Goal: Information Seeking & Learning: Check status

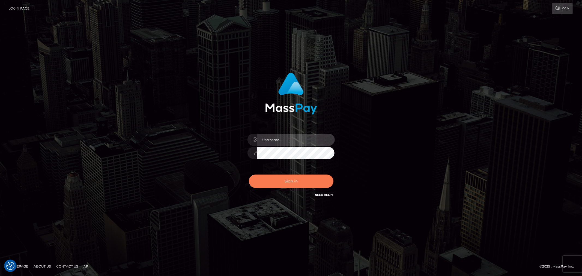
type input "MJSamelo"
drag, startPoint x: 301, startPoint y: 179, endPoint x: 339, endPoint y: 165, distance: 40.8
click at [301, 179] on button "Sign in" at bounding box center [291, 181] width 85 height 13
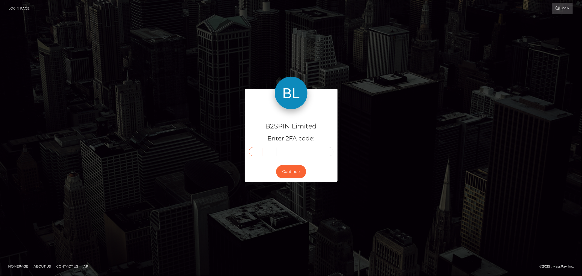
click at [258, 154] on input "text" at bounding box center [256, 151] width 14 height 9
type input "5"
type input "8"
type input "1"
type input "0"
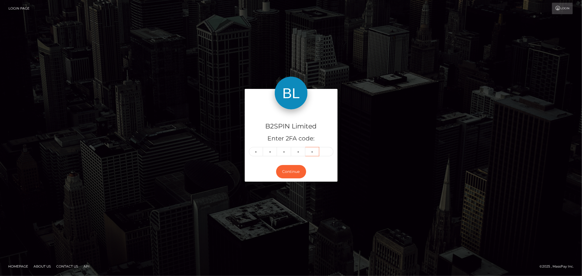
type input "3"
type input "5"
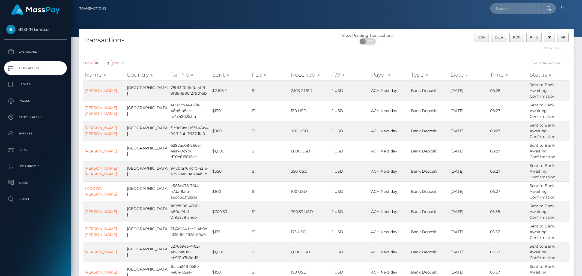
click at [104, 61] on select "10 25 50 100 250 500 1,000 3,500" at bounding box center [102, 63] width 20 height 6
select select "3500"
click at [93, 60] on select "10 25 50 100 250 500 1,000 3,500" at bounding box center [102, 63] width 20 height 6
click at [364, 40] on span at bounding box center [362, 41] width 7 height 6
checkbox input "true"
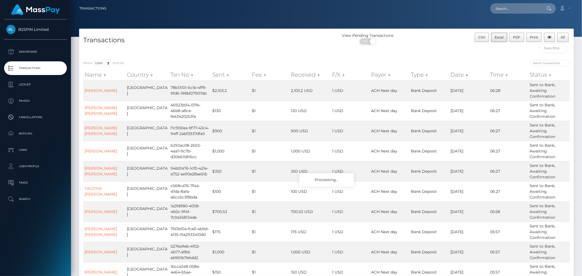
click at [444, 34] on div "View Pending Transactions ON OFF" at bounding box center [388, 40] width 124 height 14
click at [486, 39] on button "CSV" at bounding box center [481, 37] width 14 height 9
click at [493, 39] on button "Excel" at bounding box center [499, 37] width 16 height 9
click at [428, 43] on div "View Pending Transactions ON OFF" at bounding box center [388, 40] width 124 height 14
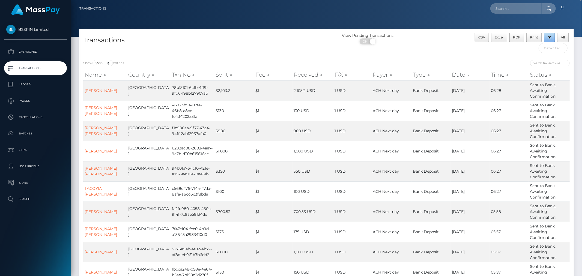
click at [546, 37] on button "button" at bounding box center [549, 37] width 11 height 9
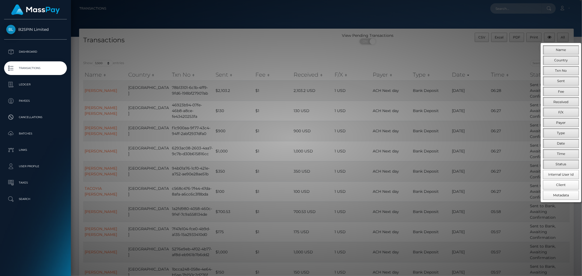
click at [455, 43] on div at bounding box center [291, 138] width 582 height 276
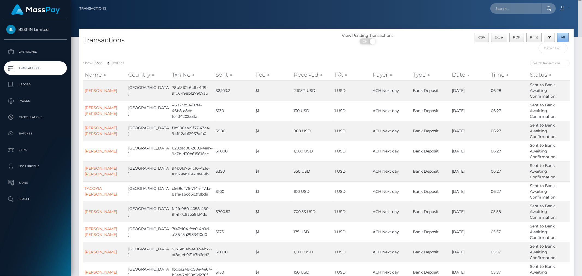
drag, startPoint x: 563, startPoint y: 37, endPoint x: 581, endPoint y: 76, distance: 42.6
click at [563, 37] on span "All" at bounding box center [563, 37] width 4 height 4
click at [504, 5] on input "text" at bounding box center [515, 8] width 51 height 10
paste input "2c93cb7a-4da6-46e2-b96c-fbfa24f3a5d5"
click at [536, 8] on input "2c93cb7a-4da6-46e2-b96c-fbfa24f3a5d5" at bounding box center [515, 8] width 51 height 10
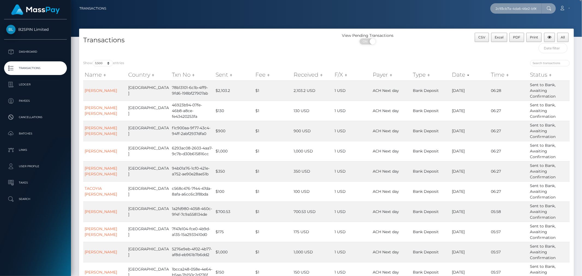
click at [536, 8] on input "2c93cb7a-4da6-46e2-b96c-fbfa24f3a5d5" at bounding box center [515, 8] width 51 height 10
paste input "c1dd7afa-e112-4b17-b9ac-919fc73291b3"
click at [534, 7] on input "2c93cb7a-4da6-46e2-c1dd7afa-e112-4b17-b9ac-919fc73291b3-fbfa24f3a5d5" at bounding box center [515, 8] width 51 height 10
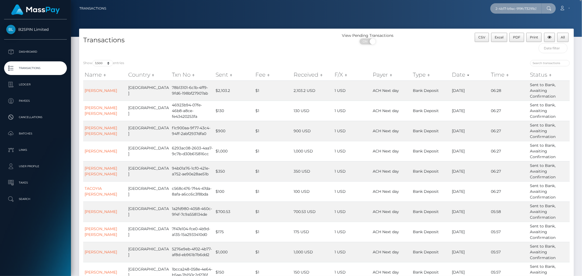
click at [534, 7] on input "2c93cb7a-4da6-46e2-c1dd7afa-e112-4b17-b9ac-919fc73291b3-fbfa24f3a5d5" at bounding box center [515, 8] width 51 height 10
paste input "c1dd7afa-e112-4b17-b9ac-919fc73291b3"
click at [516, 8] on input "c1dd7afa-e112-4b17-b9ac-919fc73291b3" at bounding box center [515, 8] width 51 height 10
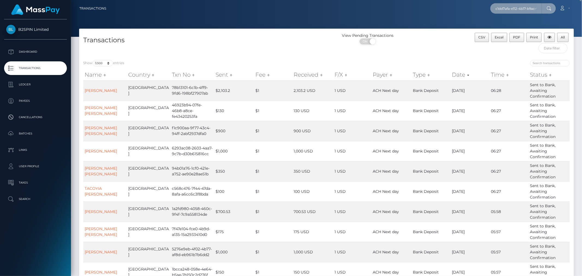
click at [516, 8] on input "c1dd7afa-e112-4b17-b9ac-919fc73291b3" at bounding box center [515, 8] width 51 height 10
paste input "38e00cc1-1bc1-4719-8129-160e0bd9de28"
click at [513, 7] on input "38e00cc1-1bc1-4719-8129-160e0bd9de28" at bounding box center [515, 8] width 51 height 10
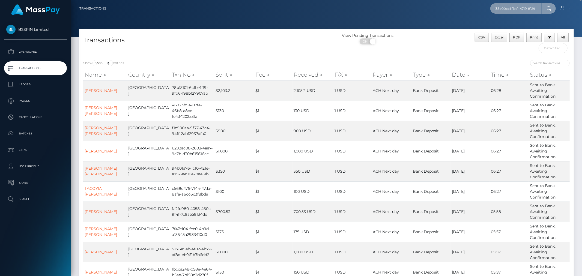
paste input "a77deaf9-91f4-4989-a524-72d7447553c4"
click at [533, 10] on input "a77deaf9-91f4-4989-a524-72d7447553c4" at bounding box center [515, 8] width 51 height 10
paste input "b7d59b1e-66b4-47e3-89a1-a6414684cc8f"
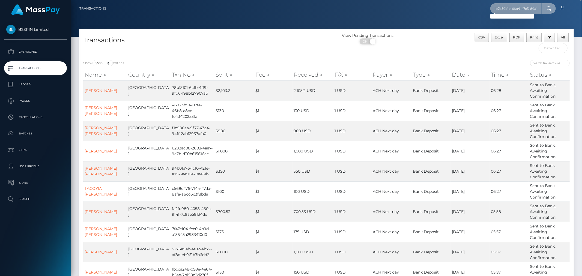
click at [509, 9] on input "b7d59b1e-66b4-47e3-89a1-a6414684cc8f" at bounding box center [515, 8] width 51 height 10
paste input "f69fcbb3-c0ce-45c8-9b81-adf50f4ae048"
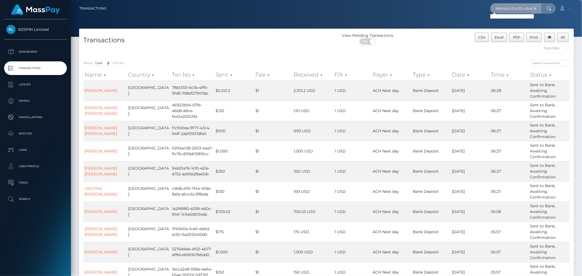
click at [513, 10] on input "f69fcbb3-c0ce-45c8-9b81-adf50f4ae048" at bounding box center [515, 8] width 51 height 10
paste input "82f731bd-ef8e-42ae-b715-1f94e7c62b1e"
click at [524, 9] on input "82f731bd-ef8e-42ae-b715-1f94e7c62b1e" at bounding box center [515, 8] width 51 height 10
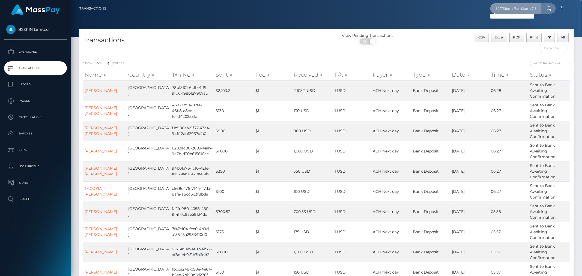
click at [524, 9] on input "82f731bd-ef8e-42ae-b715-1f94e7c62b1e" at bounding box center [515, 8] width 51 height 10
paste input "fafcd445-04e8-4871-b54d-7fa34867f947"
click at [516, 10] on input "fafcd445-04e8-4871-b54d-7fa34867f947" at bounding box center [515, 8] width 51 height 10
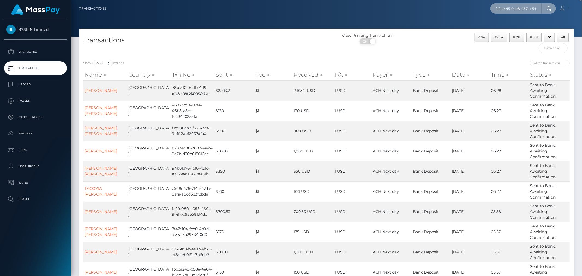
click at [516, 10] on input "fafcd445-04e8-4871-b54d-7fa34867f947" at bounding box center [515, 8] width 51 height 10
paste input "a3b39c8f-8a17-49bc-aaf4-28878eaa1d1f"
click at [505, 10] on input "a3b39c8f-8a17-49bc-aaf4-28878eaa1d1f" at bounding box center [515, 8] width 51 height 10
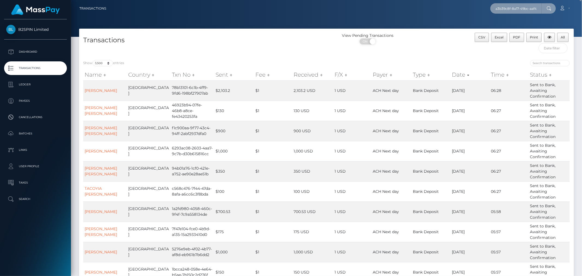
paste input "1487d935-d9bc-4432-9532-83f893d04b"
click at [508, 5] on input "1487d935-d9bc-4432-9532-83f893d04b1f" at bounding box center [515, 8] width 51 height 10
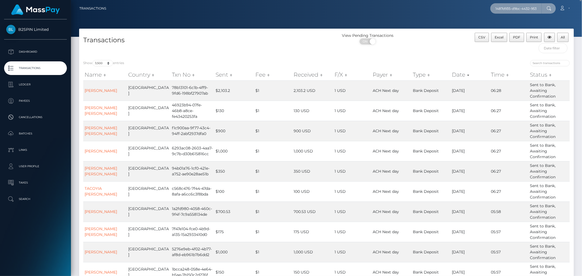
paste input "60741f72-56d6-4a60-abfc-19487a685d57"
click at [518, 10] on input "60741f72-56d6-4a60-abfc-19487a685d57" at bounding box center [515, 8] width 51 height 10
paste input "b8535255-958b-4343-b391-a215d4ede2c6"
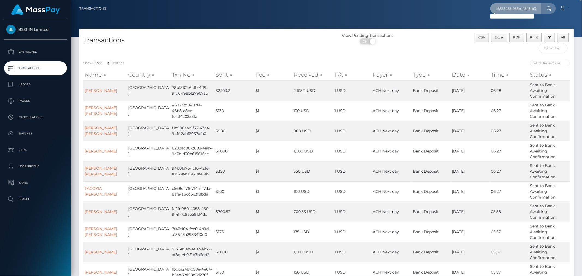
click at [518, 9] on input "b8535255-958b-4343-b391-a215d4ede2c6" at bounding box center [515, 8] width 51 height 10
paste input "14d4e32c-21de-4996-a80e-bfd68b370904"
click at [511, 7] on input "14d4e32c-21de-4996-a80e-bfd68b370904" at bounding box center [515, 8] width 51 height 10
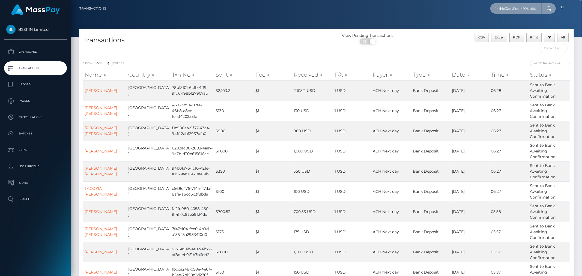
click at [511, 7] on input "14d4e32c-21de-4996-a80e-bfd68b370904" at bounding box center [515, 8] width 51 height 10
paste input "6169e692-8912-4a2f-9fe9-7dd7033c1c77"
click at [524, 9] on input "6169e692-8912-4a2f-9fe9-7dd7033c1c77" at bounding box center [515, 8] width 51 height 10
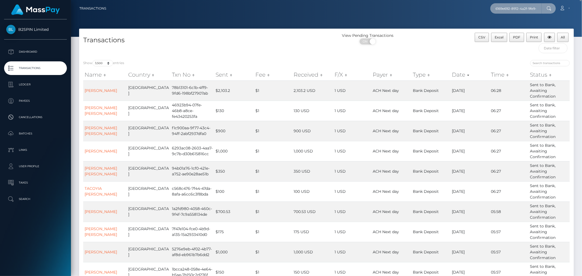
click at [524, 9] on input "6169e692-8912-4a2f-9fe9-7dd7033c1c77" at bounding box center [515, 8] width 51 height 10
paste input "74ca23a8-846e-4295-b217-ec2c73ccd51c"
click at [522, 7] on input "74ca23a8-846e-4295-b217-ec2c73ccd51c" at bounding box center [515, 8] width 51 height 10
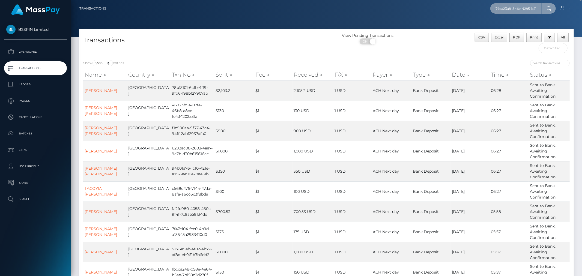
paste input "7c64c38-a7cb-4be0-b224-bc0fa894358"
click at [501, 12] on input "77c64c38-a7cb-4be0-b224-bc0fa894358c" at bounding box center [515, 8] width 51 height 10
paste input "2475c9fc-a431-4699-953b-6f362bc45f8e"
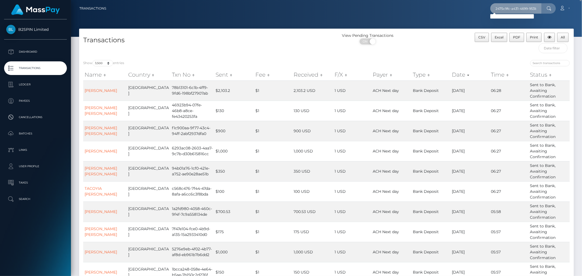
click at [501, 11] on input "2475c9fc-a431-4699-953b-6f362bc45f8e" at bounding box center [515, 8] width 51 height 10
paste input "333b6de2-c43e-4ac0-aa7f-f753bf84d101"
click at [514, 7] on input "333b6de2-c43e-4ac0-aa7f-f753bf84d101" at bounding box center [515, 8] width 51 height 10
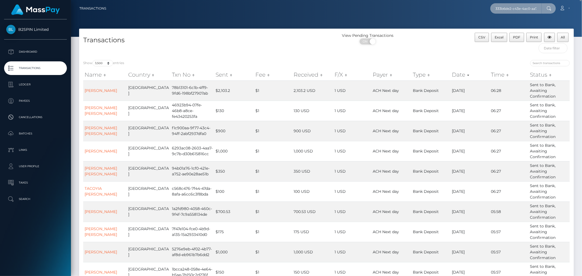
click at [514, 7] on input "333b6de2-c43e-4ac0-aa7f-f753bf84d101" at bounding box center [515, 8] width 51 height 10
paste input "cefd05f5-732c-4c54-b297-0d9622df3873"
click at [522, 9] on input "cefd05f5-732c-4c54-b297-0d9622df3873" at bounding box center [515, 8] width 51 height 10
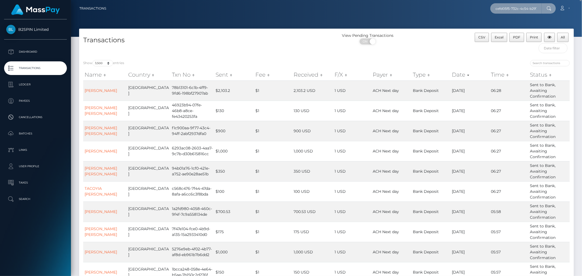
click at [522, 9] on input "cefd05f5-732c-4c54-b297-0d9622df3873" at bounding box center [515, 8] width 51 height 10
paste input "2f47ab98-cb71-4932-8abc-67c2c878210f"
click at [510, 8] on input "2f47ab98-cb71-4932-8abc-67c2c878210f" at bounding box center [515, 8] width 51 height 10
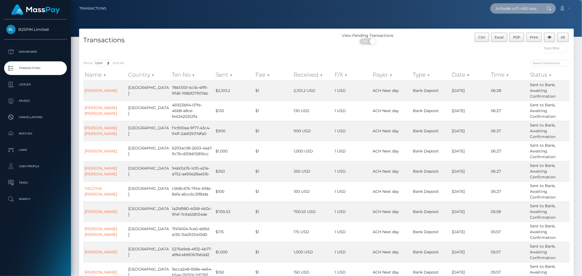
click at [510, 8] on input "2f47ab98-cb71-4932-8abc-67c2c878210f" at bounding box center [515, 8] width 51 height 10
paste input "ff117f6b-989c-4281-b852-215d3ae96e5c"
click at [516, 10] on input "ff117f6b-989c-4281-b852-215d3ae96e5c" at bounding box center [515, 8] width 51 height 10
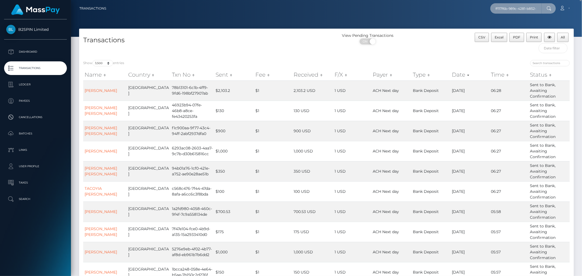
paste input "16e24886-df05-4ab3-b4be-854c2ca542f4"
click at [513, 8] on input "16e24886-df05-4ab3-b4be-854c2ca542f4" at bounding box center [515, 8] width 51 height 10
paste input "a33477f6-683c-4e08-a104-679657ab45ce"
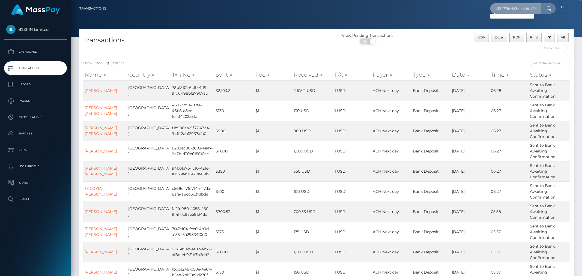
click at [503, 9] on input "a33477f6-683c-4e08-a104-679657ab45ce" at bounding box center [515, 8] width 51 height 10
paste input "503c82e-d8cf-41fe-b6a6-19d1ae24ae1f"
click at [527, 6] on input "a503c82e-d8cf-41fe-b6a6-19d1ae24ae1f" at bounding box center [515, 8] width 51 height 10
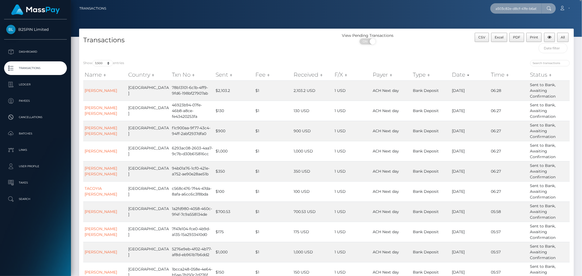
click at [527, 6] on input "a503c82e-d8cf-41fe-b6a6-19d1ae24ae1f" at bounding box center [515, 8] width 51 height 10
paste input "7a5111bb-ceaa-49f3-8f31-cf2dd6345f82"
click at [516, 9] on input "7a5111bb-ceaa-49f3-8f31-cf2dd6345f82" at bounding box center [515, 8] width 51 height 10
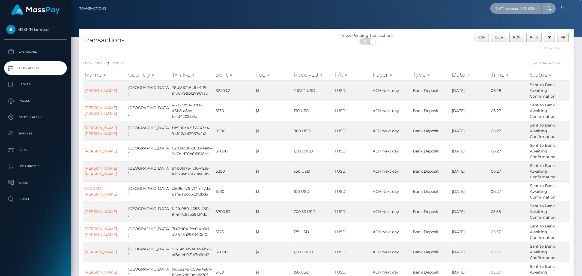
click at [516, 9] on input "7a5111bb-ceaa-49f3-8f31-cf2dd6345f82" at bounding box center [515, 8] width 51 height 10
paste input "eba22631-af5e-42f1-8ea4-150de00f5031"
click at [521, 10] on input "eba22631-af5e-42f1-8ea4-150de00f5031" at bounding box center [515, 8] width 51 height 10
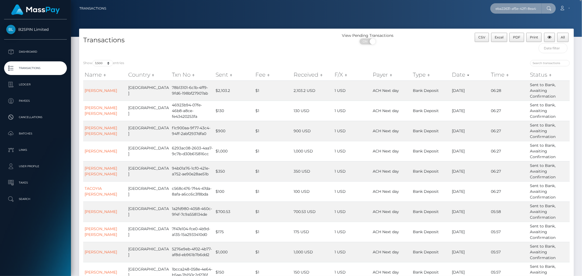
paste input "3b9802e6-3563-4c9f-bd42-8ed92d8f53cd"
click at [520, 10] on input "3b9802e6-3563-4c9f-bd42-8ed92d8f53cd" at bounding box center [515, 8] width 51 height 10
paste input "1861cd89-37f9-4fbf-b21c-7e64580b6a03"
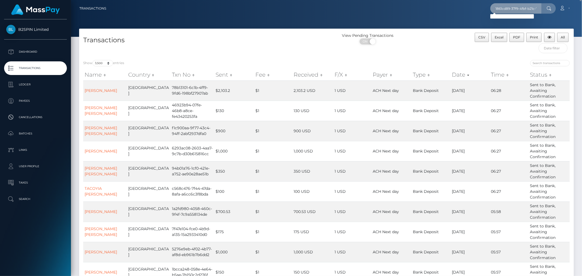
click at [509, 8] on input "1861cd89-37f9-4fbf-b21c-7e64580b6a03" at bounding box center [515, 8] width 51 height 10
paste input "ddb3d554-9265-448b-a4d3-8c5530b1ce10"
click at [512, 11] on input "ddb3d554-9265-448b-a4d3-8c5530b1ce10" at bounding box center [515, 8] width 51 height 10
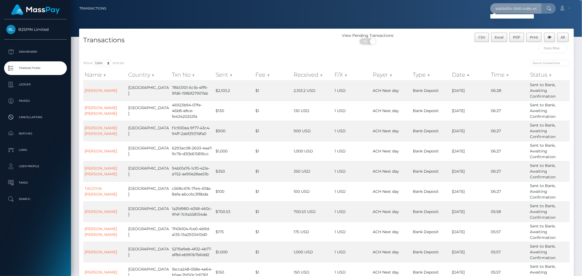
click at [512, 10] on input "ddb3d554-9265-448b-a4d3-8c5530b1ce10" at bounding box center [515, 8] width 51 height 10
paste input "800745a0-521b-4a16-bf86-ac17c2226907"
click at [507, 4] on input "800745a0-521b-4a16-bf86-ac17c2226907" at bounding box center [515, 8] width 51 height 10
click at [506, 7] on input "800745a0-521b-4a16-bf86-ac17c2226907" at bounding box center [515, 8] width 51 height 10
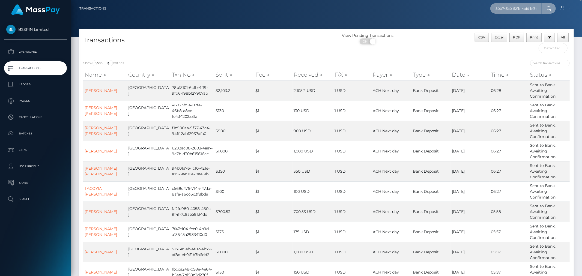
click at [506, 7] on input "800745a0-521b-4a16-bf86-ac17c2226907" at bounding box center [515, 8] width 51 height 10
paste input "a394a966-a8f3-4ef1-9ede-271fe860cc45"
click at [506, 7] on input "a394a966-a8f3-4ef1-9ede-271fe860cc45-521b-4a16-bf86-ac17c2226907" at bounding box center [515, 8] width 51 height 10
paste input "a394a966-a8f3-4ef1-9ede-271fe860cc45"
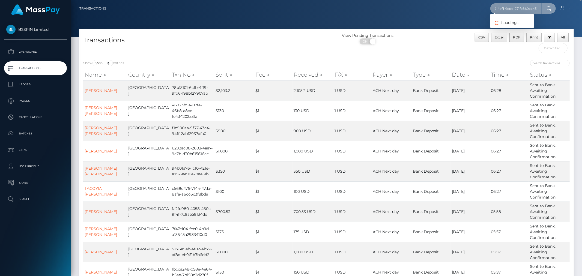
click at [531, 10] on input "a394a966-a8f3-4ef1-a394a966-a8f3-4ef1-9ede-271fe860cc45-271fe860cc45-521b-4a16-…" at bounding box center [515, 8] width 51 height 10
paste input "9ede-271fe860cc45"
click at [520, 7] on input "a394a966-a8f3-4ef1-9ede-271fe860cc45" at bounding box center [515, 8] width 51 height 10
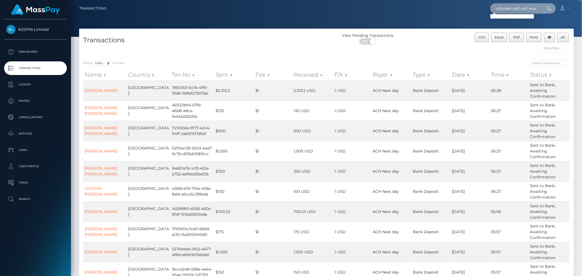
click at [520, 7] on input "a394a966-a8f3-4ef1-9ede-271fe860cc45" at bounding box center [515, 8] width 51 height 10
click at [530, 4] on input "a394a966-a8f3-4ef1-9ede-271fe860cc45" at bounding box center [515, 8] width 51 height 10
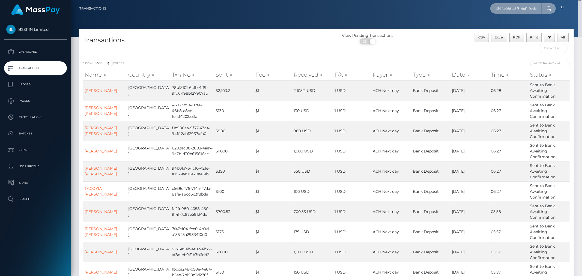
paste input "da9a3b8e-2769-441e-ad71-1a9809787c97"
click at [521, 10] on input "da9a3b8e-2769-441e-ad71-1a9809787c97" at bounding box center [515, 8] width 51 height 10
paste input "b3a9665a-3baf-484f-939f-9ea662656acd"
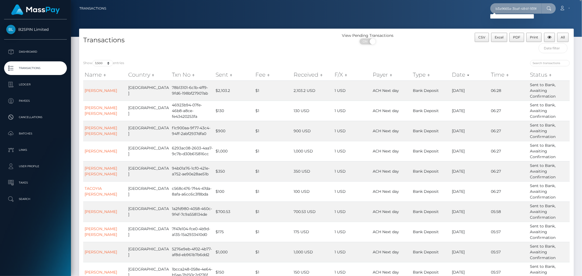
click at [502, 10] on input "b3a9665a-3baf-484f-939f-9ea662656acd" at bounding box center [515, 8] width 51 height 10
paste input "1b7734e4-a36d-4133-8c5c-1eac88578fae"
click at [508, 11] on input "1b7734e4-a36d-4133-8c5c-1eac88578fae" at bounding box center [515, 8] width 51 height 10
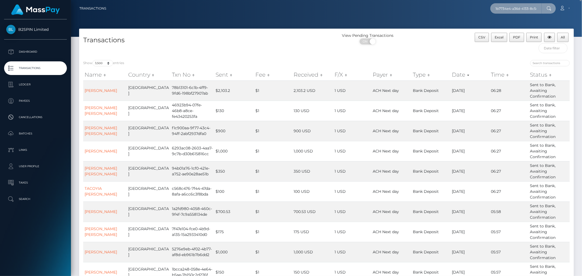
click at [508, 11] on input "1b7734e4-a36d-4133-8c5c-1eac88578fae" at bounding box center [515, 8] width 51 height 10
paste input "34d35ac7-74e1-4160-bb07-e3af72cf8df8"
click at [517, 12] on input "34d35ac7-74e1-4160-bb07-e3af72cf8df8" at bounding box center [515, 8] width 51 height 10
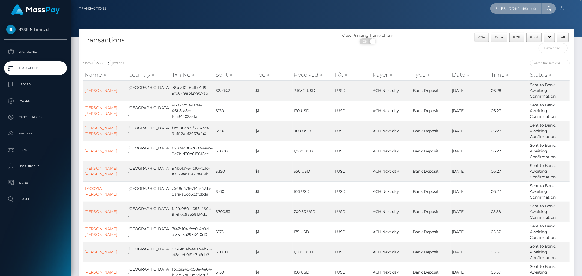
click at [517, 12] on input "34d35ac7-74e1-4160-bb07-e3af72cf8df8" at bounding box center [515, 8] width 51 height 10
paste input "0cbc37e-e1dd-45f8-a4b4-d3df3da795b1"
click at [512, 7] on input "30cbc37e-e1dd-45f8-a4b4-d3df3da795b1" at bounding box center [515, 8] width 51 height 10
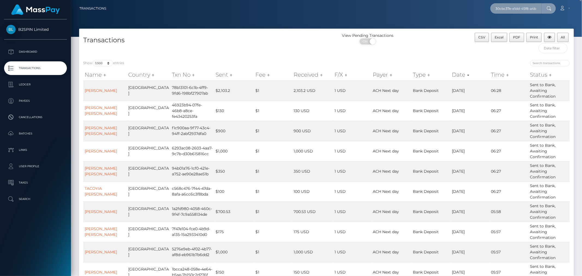
paste input "43b66e9-25f0-4011-abb0-a5c0716783bb"
click at [518, 8] on input "343b66e9-25f0-4011-abb0-a5c0716783bb" at bounding box center [515, 8] width 51 height 10
paste input "f15c057-3a1a-4e3f-9fa7-9b1afd1a77c7"
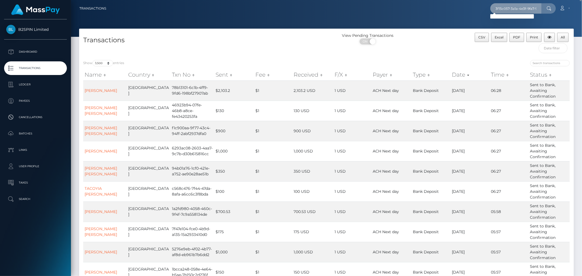
click at [513, 9] on input "3f15c057-3a1a-4e3f-9fa7-9b1afd1a77c7" at bounding box center [515, 8] width 51 height 10
paste input "b0969539-5f6c-4718-b720-543e7b92393c"
click at [506, 15] on div "Loading... Loading..." at bounding box center [512, 16] width 44 height 4
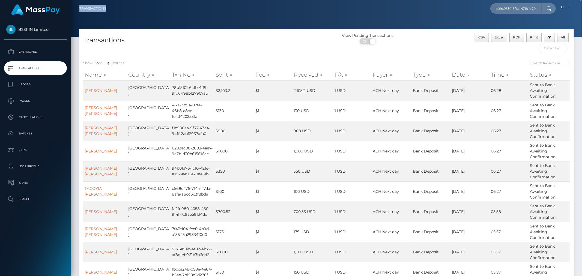
click at [506, 15] on nav "Transactions b0969539-5f6c-4718-b720-543e7b92393c Loading... Loading... Account…" at bounding box center [326, 8] width 511 height 17
click at [509, 11] on input "b0969539-5f6c-4718-b720-543e7b92393c" at bounding box center [515, 8] width 51 height 10
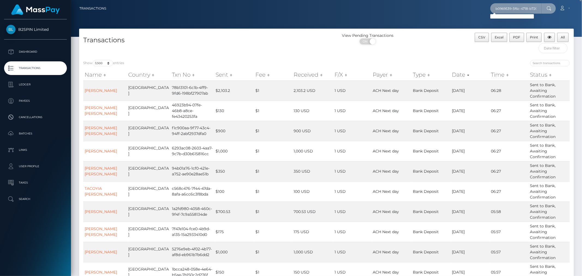
click at [502, 9] on input "b0969539-5f6c-4718-b720-543e7b92393c" at bounding box center [515, 8] width 51 height 10
paste input "4a91d734-3648-4868-8cab-7233987bdb07"
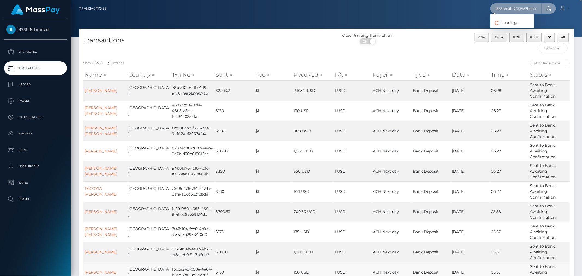
type input "4a91d734-3648-4868-8cab-7233987bdb07"
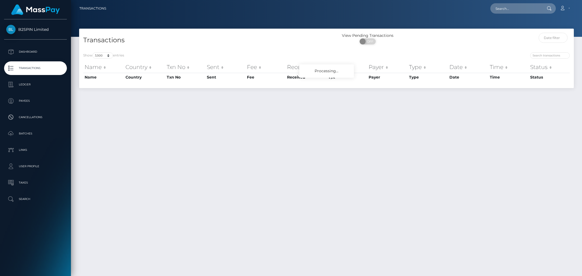
select select "3500"
click at [515, 12] on input "text" at bounding box center [515, 8] width 51 height 10
paste input "68b87b1e-cac8-483f-ac94-d74361d568f7"
click at [527, 7] on input "68b87b1e-cac8-483f-ac94-d74361d568f7" at bounding box center [515, 8] width 51 height 10
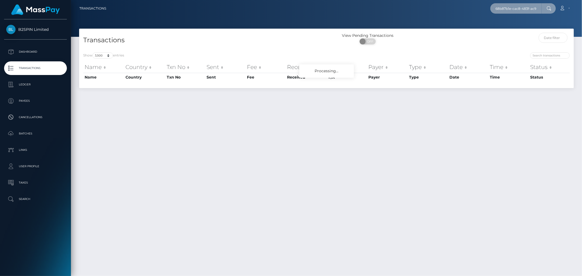
click at [527, 7] on input "68b87b1e-cac8-483f-ac94-d74361d568f7" at bounding box center [515, 8] width 51 height 10
paste input "07d24c22-676a-4bf2-9189-56b1d85d612"
type input "07d24c22-676a-4bf2-9189-56b1d85d6127"
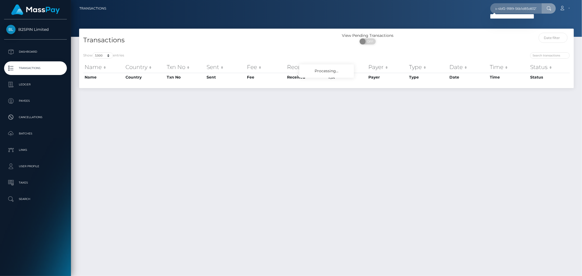
scroll to position [0, 0]
click at [513, 7] on input "07d24c22-676a-4bf2-9189-56b1d85d6127" at bounding box center [515, 8] width 51 height 10
paste input "text"
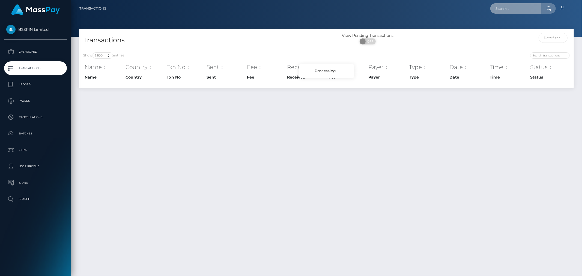
click at [511, 8] on input "text" at bounding box center [515, 8] width 51 height 10
paste input "29da9654-5667-49b5-9140-5d010138636e"
click at [536, 7] on input "29da9654-5667-49b5-9140-5d010138636e" at bounding box center [515, 8] width 51 height 10
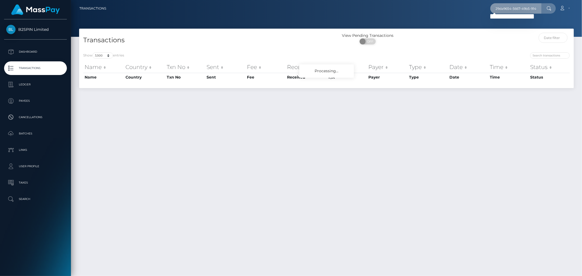
click at [536, 7] on input "29da9654-5667-49b5-9140-5d010138636e" at bounding box center [515, 8] width 51 height 10
click at [526, 10] on input "29da9654-5667-49b5-9140-5d010138636e" at bounding box center [515, 8] width 51 height 10
click at [548, 7] on icon at bounding box center [548, 8] width 5 height 4
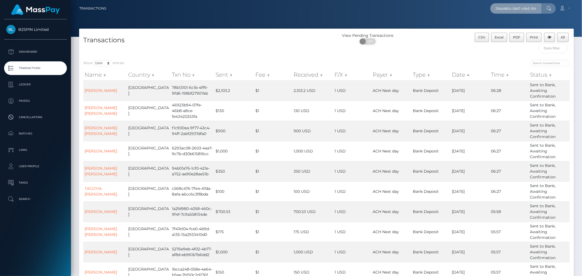
click at [523, 9] on input "29da9654-5667-49b5-9140-5d010138636e" at bounding box center [515, 8] width 51 height 10
drag, startPoint x: 510, startPoint y: 3, endPoint x: 512, endPoint y: 7, distance: 4.3
click at [510, 4] on input "29da9654-5667-49b5-9140-5d010138636e" at bounding box center [515, 8] width 51 height 10
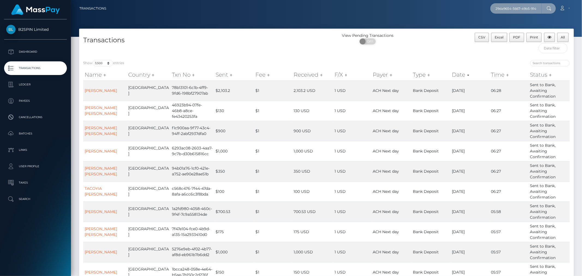
click at [512, 7] on input "29da9654-5667-49b5-9140-5d010138636e" at bounding box center [515, 8] width 51 height 10
paste input "8861afa9-2627-4dbe-a3fb-1acf6e9fdc53"
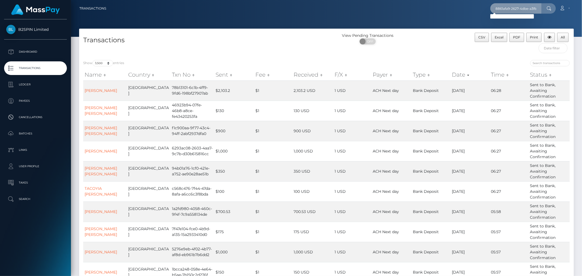
click at [514, 7] on input "8861afa9-2627-4dbe-a3fb-1acf6e9fdc53" at bounding box center [515, 8] width 51 height 10
paste input "3c32c631-fa2d-40f6-bf38-d6dc9f070264"
click at [510, 6] on input "3c32c631-fa2d-40f6-bf38-d6dc9f070264" at bounding box center [515, 8] width 51 height 10
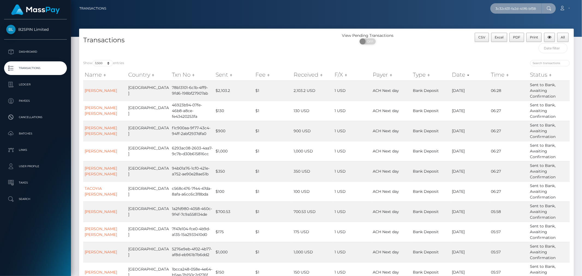
click at [510, 6] on input "3c32c631-fa2d-40f6-bf38-d6dc9f070264" at bounding box center [515, 8] width 51 height 10
paste input "f368696b-3a1a-46a9-a236-84a347dd7e5"
click at [408, 38] on div "ON OFF" at bounding box center [367, 42] width 82 height 9
click at [523, 7] on input "f368696b-3a1a-46a9-a236-84a347dd7e54" at bounding box center [515, 8] width 51 height 10
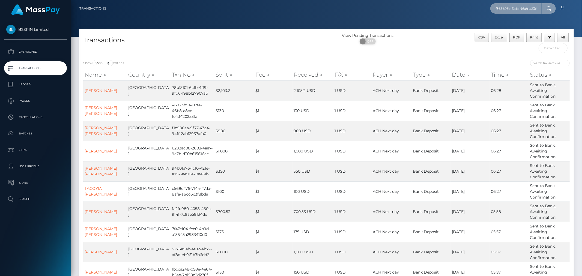
click at [523, 7] on input "f368696b-3a1a-46a9-a236-84a347dd7e54" at bounding box center [515, 8] width 51 height 10
paste input "7aa1a3ae-47fa-4498-8c29-ad87154f58da"
click at [523, 6] on input "7aa1a3ae-47fa-4498-8c29-ad87154f58da" at bounding box center [515, 8] width 51 height 10
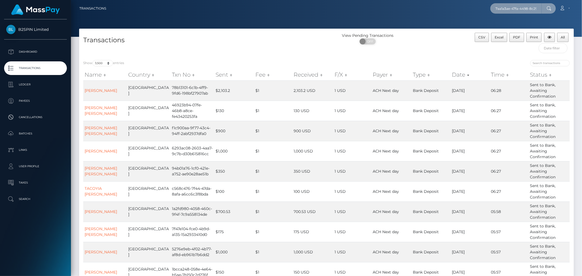
click at [523, 6] on input "7aa1a3ae-47fa-4498-8c29-ad87154f58da" at bounding box center [515, 8] width 51 height 10
paste input "c74346d3-258c-4c74-8390-b34416a662f6"
click at [515, 8] on input "c74346d3-258c-4c74-8390-b34416a662f6" at bounding box center [515, 8] width 51 height 10
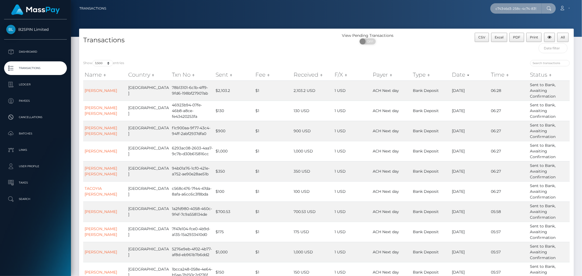
paste input "15ffc0da-e6af-4eb8-99f7-3d7e5f57983d"
click at [532, 7] on input "15ffc0da-e6af-4eb8-99f7-3d7e5f57983d" at bounding box center [515, 8] width 51 height 10
click at [525, 8] on input "15ffc0da-e6af-4eb8-99f7-3d7e5f57983d" at bounding box center [515, 8] width 51 height 10
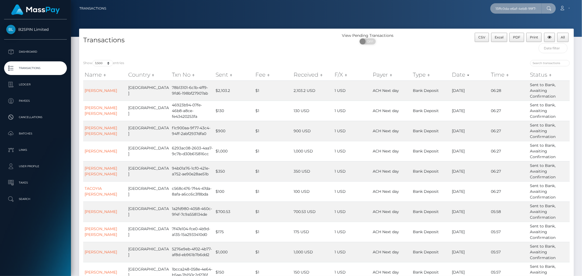
click at [525, 8] on input "15ffc0da-e6af-4eb8-99f7-3d7e5f57983d" at bounding box center [515, 8] width 51 height 10
paste input "a8f39174-98ca-4faa-b756-06a7fe90f16a"
click at [511, 8] on input "a8f39174-98ca-4faa-b756-06a7fe90f16a" at bounding box center [515, 8] width 51 height 10
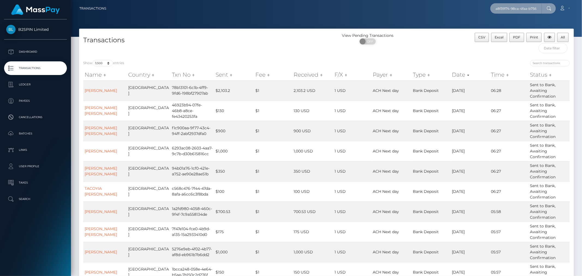
paste input "30972171-f6ed-49a5-8972-afc2865b651b"
click at [527, 8] on input "30972171-f6ed-49a5-8972-afc2865b651b" at bounding box center [515, 8] width 51 height 10
paste input "94761b06-1cfc-4825-a0ef-f6ab7a51f46"
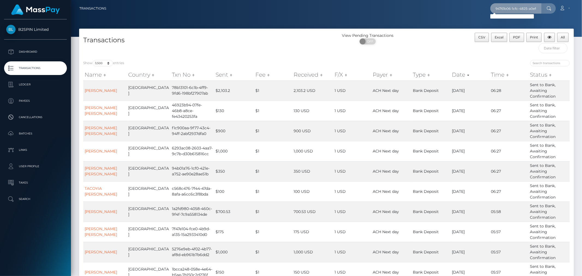
click at [534, 11] on input "94761b06-1cfc-4825-a0ef-f6ab7a51f46b" at bounding box center [515, 8] width 51 height 10
click at [514, 8] on input "94761b06-1cfc-4825-a0ef-f6ab7a51f46b" at bounding box center [515, 8] width 51 height 10
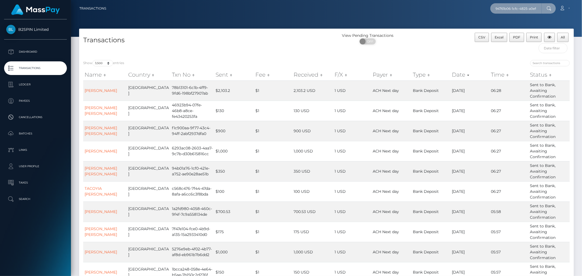
click at [514, 8] on input "94761b06-1cfc-4825-a0ef-f6ab7a51f46b" at bounding box center [515, 8] width 51 height 10
paste input "a369c525-480b-4e12-a830-1656452bcb4a"
click at [525, 9] on input "a369c525-480b-4e12-a830-1656452bcb4a" at bounding box center [515, 8] width 51 height 10
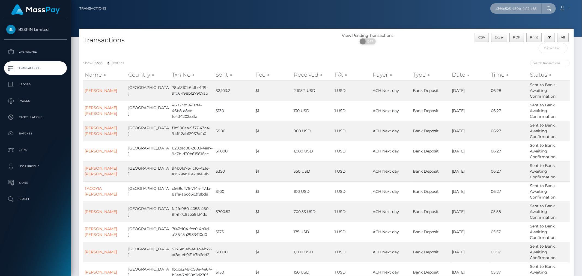
click at [525, 9] on input "a369c525-480b-4e12-a830-1656452bcb4a" at bounding box center [515, 8] width 51 height 10
paste input "8967dc0f-5e86-439e-9cd9-54ec8130859b"
click at [509, 10] on input "8967dc0f-5e86-439e-9cd9-54ec8130859b" at bounding box center [515, 8] width 51 height 10
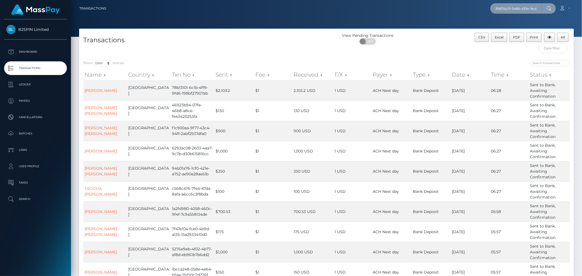
paste input "b408dbca-c1cc-4305-970a-acafd7646377"
click at [500, 8] on input "b408dbca-c1cc-4305-970a-acafd7646377" at bounding box center [515, 8] width 51 height 10
paste input "ce73afd-c090-403b-822c-1d6dbd4b6975"
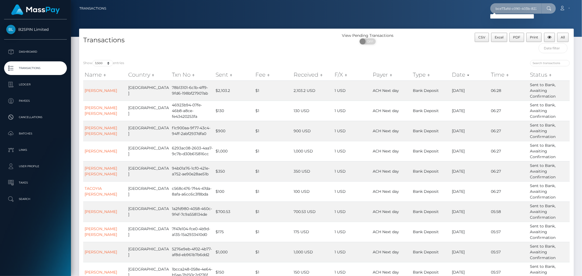
click at [524, 11] on input "bce73afd-c090-403b-822c-1d6dbd4b6975" at bounding box center [515, 8] width 51 height 10
paste input "4f753e11-c487-450e-8650-558cc42be3f6"
click at [527, 10] on input "4f753e11-c487-450e-8650-558cc42be3f6" at bounding box center [515, 8] width 51 height 10
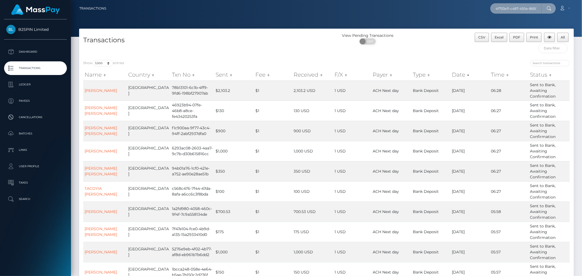
click at [527, 10] on input "4f753e11-c487-450e-8650-558cc42be3f6" at bounding box center [515, 8] width 51 height 10
paste input "a0b5414e-0c41-46a3-9e20-ac198d9c38e2"
click at [513, 11] on input "a0b5414e-0c41-46a3-9e20-ac198d9c38e2" at bounding box center [515, 8] width 51 height 10
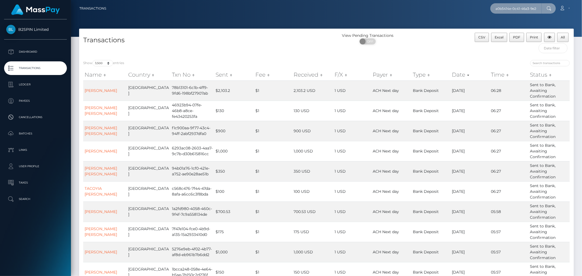
click at [513, 11] on input "a0b5414e-0c41-46a3-9e20-ac198d9c38e2" at bounding box center [515, 8] width 51 height 10
paste input "21992dad-2ff0-468c-9660-300070d6dfc0"
click at [510, 5] on input "21992dad-2ff0-468c-9660-300070d6dfc0" at bounding box center [515, 8] width 51 height 10
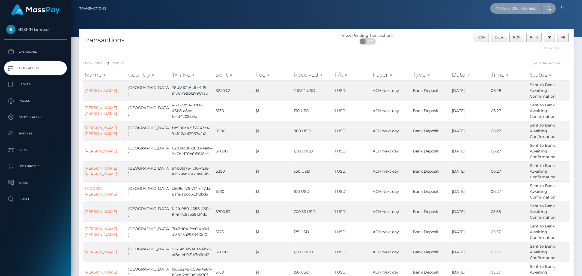
click at [510, 5] on input "21992dad-2ff0-468c-9660-300070d6dfc0" at bounding box center [515, 8] width 51 height 10
paste input "1de453cd-271e-4b6d-867a-90f7ac15b62b"
click at [511, 9] on input "1de453cd-271e-4b6d-867a-90f7ac15b62b" at bounding box center [515, 8] width 51 height 10
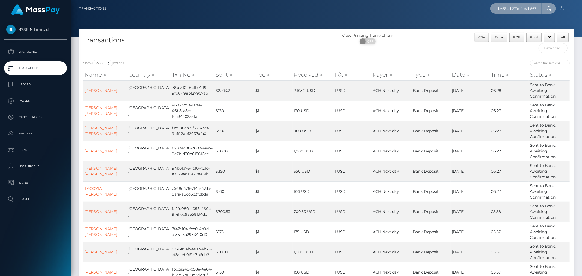
paste input "5bd527fe-14a4-4499-b440-907c90fa4f10"
click at [509, 9] on input "5bd527fe-14a4-4499-b440-907c90fa4f10" at bounding box center [515, 8] width 51 height 10
click at [510, 9] on input "5bd527fe-14a4-4499-b440-907c90fa4f10" at bounding box center [515, 8] width 51 height 10
paste input "2a0ec1-cd6d-40a3-9e65-bf001fe91fe2"
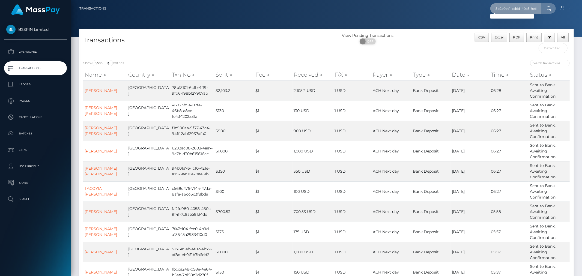
click at [521, 6] on input "5b2a0ec1-cd6d-40a3-9e65-bf001fe91fe2" at bounding box center [515, 8] width 51 height 10
paste input "94d213e5-6d22-43d7-8457-a727964f55f9"
click at [525, 8] on input "94d213e5-6d22-43d7-8457-a727964f55f9" at bounding box center [515, 8] width 51 height 10
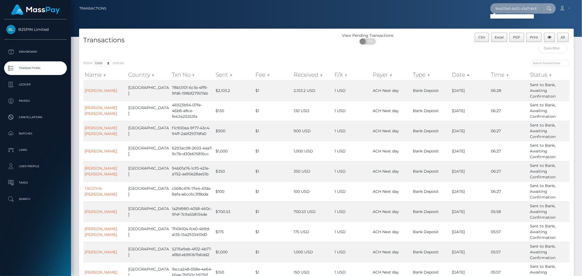
click at [525, 8] on input "94d213e5-6d22-43d7-8457-a727964f55f9" at bounding box center [515, 8] width 51 height 10
paste input "84e0200d-a5a3-4ef6-abd8-355efabb8b93"
click at [514, 6] on input "84e0200d-a5a3-4ef6-abd8-355efabb8b93" at bounding box center [515, 8] width 51 height 10
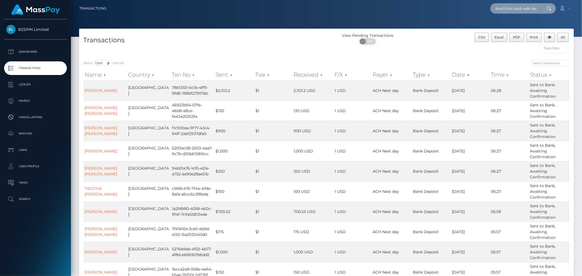
click at [514, 6] on input "84e0200d-a5a3-4ef6-abd8-355efabb8b93" at bounding box center [515, 8] width 51 height 10
paste input "d11fa692-8b0d-430d-9cb2-ee1ce381c85a"
click at [522, 11] on input "d11fa692-8b0d-430d-9cb2-ee1ce381c85a" at bounding box center [515, 8] width 51 height 10
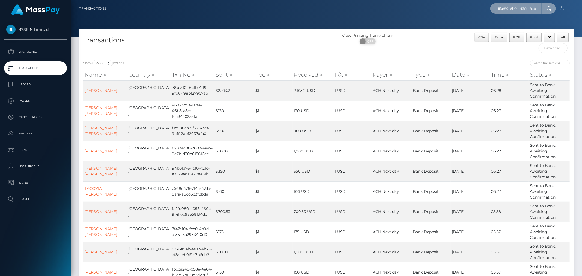
paste input "4773f64f-8150-4865-8f78-fd0e150628b"
click at [506, 7] on input "4773f64f-8150-4865-8f78-fd0e150628ba" at bounding box center [515, 8] width 51 height 10
paste input "dfa79e0-57f4-47cb-8de9-cb76eb4b4385"
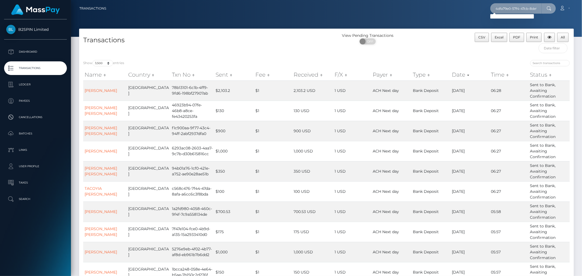
click at [515, 7] on input "4dfa79e0-57f4-47cb-8de9-cb76eb4b4385" at bounding box center [515, 8] width 51 height 10
paste input "e1ca0a56-b95b-4b19-a23d-be3232719d9"
click at [521, 6] on input "e1ca0a56-b95b-4b19-a23d-be3232719d95" at bounding box center [515, 8] width 51 height 10
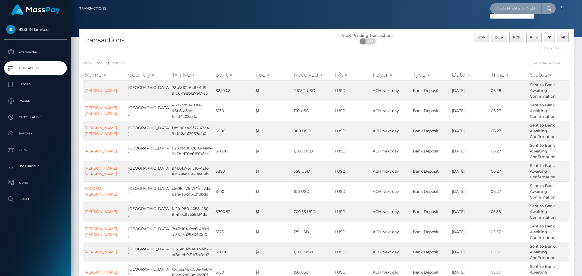
click at [521, 6] on input "e1ca0a56-b95b-4b19-a23d-be3232719d95" at bounding box center [515, 8] width 51 height 10
paste input "140f99c6-9a5b-4c33-9fbd-50ad0bb79c7d"
click at [516, 10] on input "140f99c6-9a5b-4c33-9fbd-50ad0bb79c7d" at bounding box center [515, 8] width 51 height 10
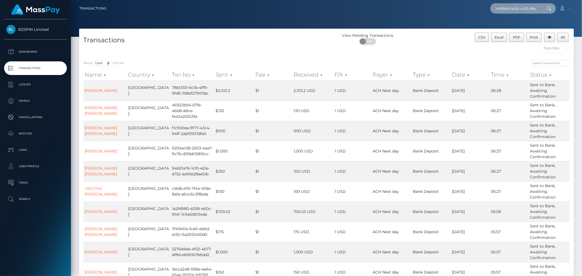
click at [516, 10] on input "140f99c6-9a5b-4c33-9fbd-50ad0bb79c7d" at bounding box center [515, 8] width 51 height 10
paste input "4c0bf8bb-a2f1-4bec-a4b9-62e0551f8892"
click at [508, 8] on input "4c0bf8bb-a2f1-4bec-a4b9-62e0551f8892" at bounding box center [515, 8] width 51 height 10
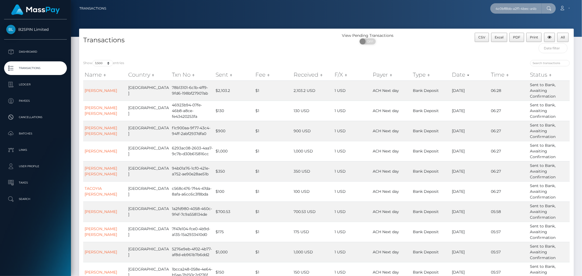
paste input "a8f9cad5-1c7a-4b9b-a430-fdc33023e3ee"
click at [514, 8] on input "a8f9cad5-1c7a-4b9b-a430-fdc33023e3ee" at bounding box center [515, 8] width 51 height 10
paste input "5c257d31-719a-40f4-bce2-09d221e273d9"
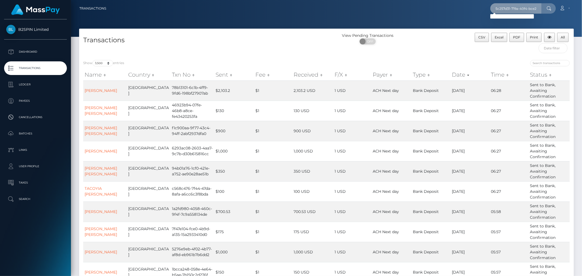
click at [510, 10] on input "5c257d31-719a-40f4-bce2-09d221e273d9" at bounding box center [515, 8] width 51 height 10
paste input "ab81ffce-f4c5-420d-b856-b54531603f72"
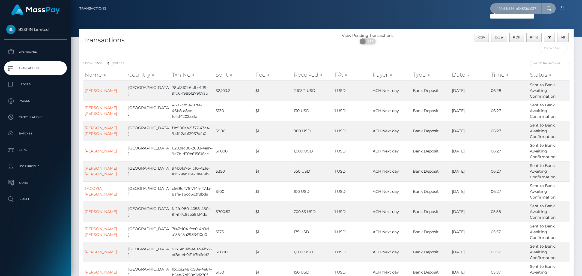
type input "ab81ffce-f4c5-420d-b856-b54531603f72"
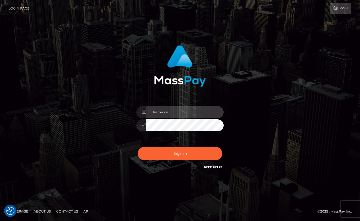
type input "MJSamelo"
drag, startPoint x: 16, startPoint y: 40, endPoint x: 24, endPoint y: 36, distance: 9.5
click at [16, 40] on div "MJSamelo Sign in" at bounding box center [180, 110] width 360 height 221
click at [23, 53] on div "MJSamelo Sign in" at bounding box center [180, 110] width 360 height 221
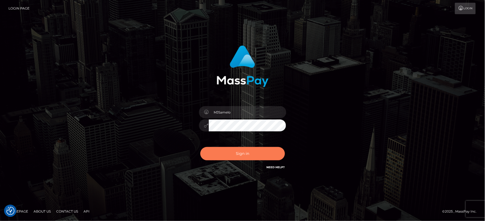
click at [262, 156] on button "Sign in" at bounding box center [242, 153] width 85 height 13
type input "MJSamelo"
click at [242, 149] on button "Sign in" at bounding box center [242, 153] width 85 height 13
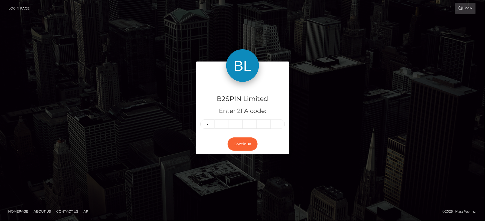
type input "1"
type input "2"
type input "6"
type input "4"
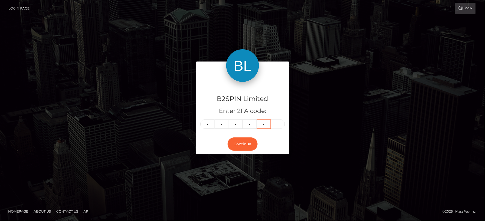
type input "0"
type input "8"
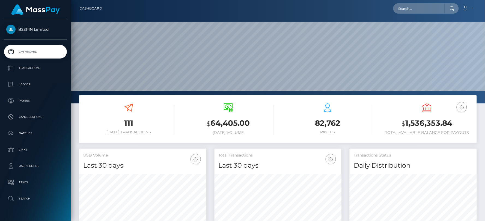
scroll to position [97, 127]
click at [427, 125] on h3 "$ 1,536,353.84" at bounding box center [426, 123] width 91 height 11
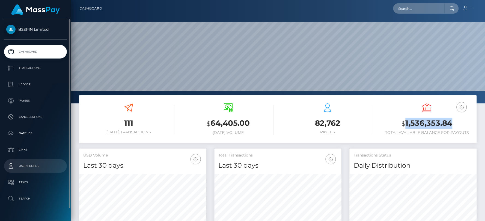
copy h3 "1,536,353.84"
